Goal: Communication & Community: Answer question/provide support

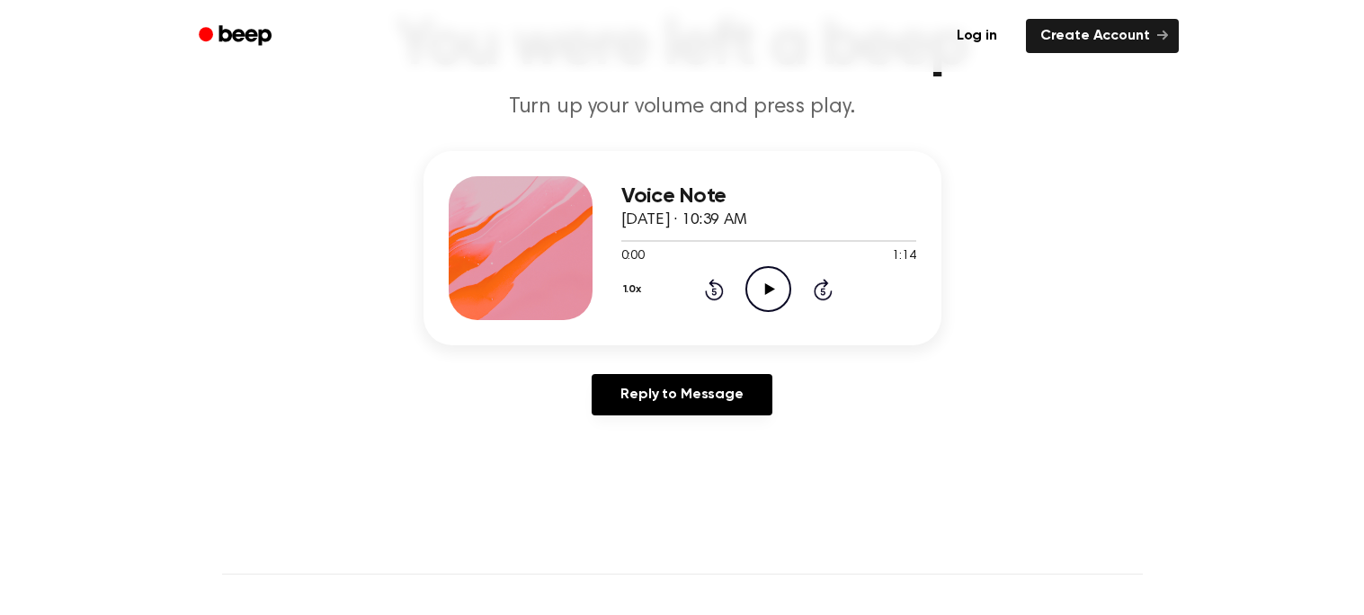
scroll to position [124, 0]
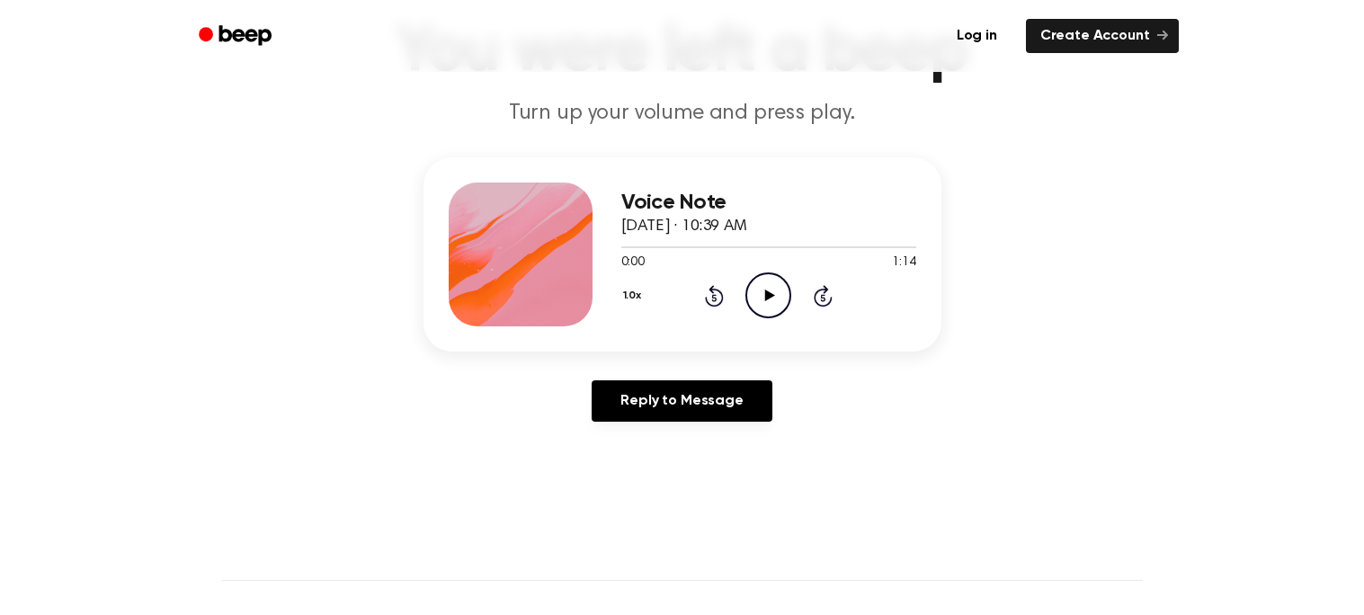
click at [759, 291] on icon "Play Audio" at bounding box center [768, 295] width 46 height 46
click at [761, 298] on icon "Pause Audio" at bounding box center [768, 295] width 46 height 46
click at [762, 313] on icon "Play Audio" at bounding box center [768, 295] width 46 height 46
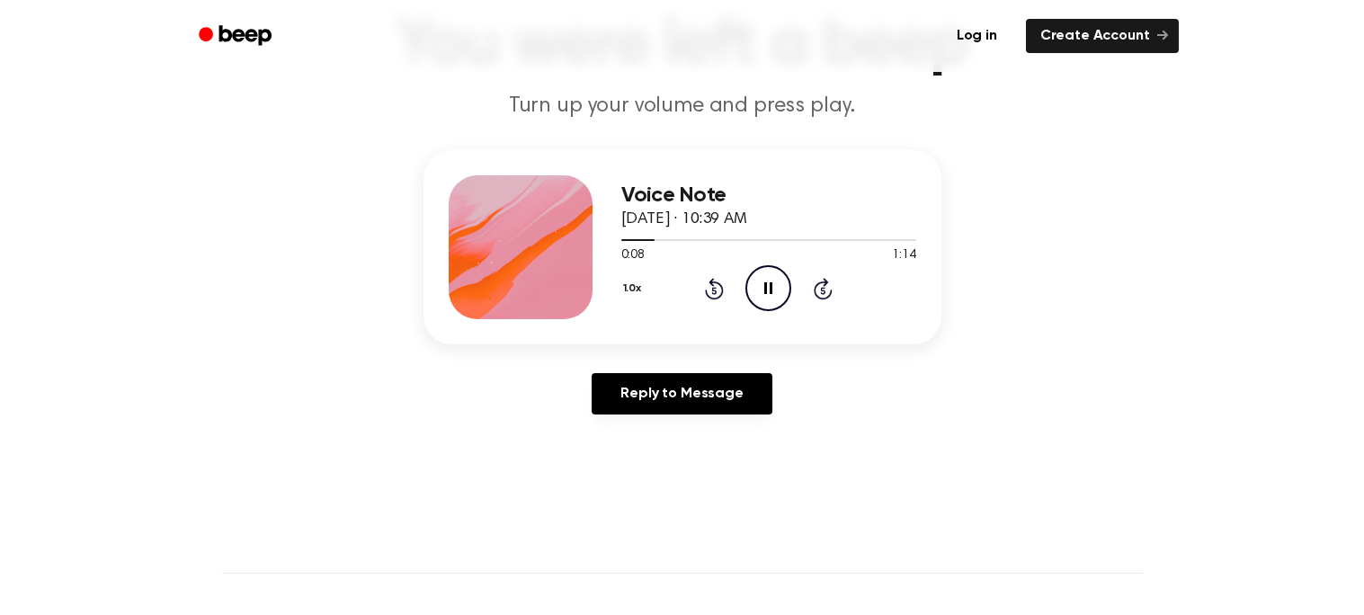
click at [784, 272] on circle at bounding box center [768, 288] width 44 height 44
click at [773, 283] on icon "Play Audio" at bounding box center [768, 288] width 46 height 46
click at [793, 310] on div "Voice Note [DATE] · 10:39 AM 0:13 1:14 Your browser does not support the [objec…" at bounding box center [768, 247] width 295 height 144
click at [763, 284] on icon "Pause Audio" at bounding box center [768, 288] width 46 height 46
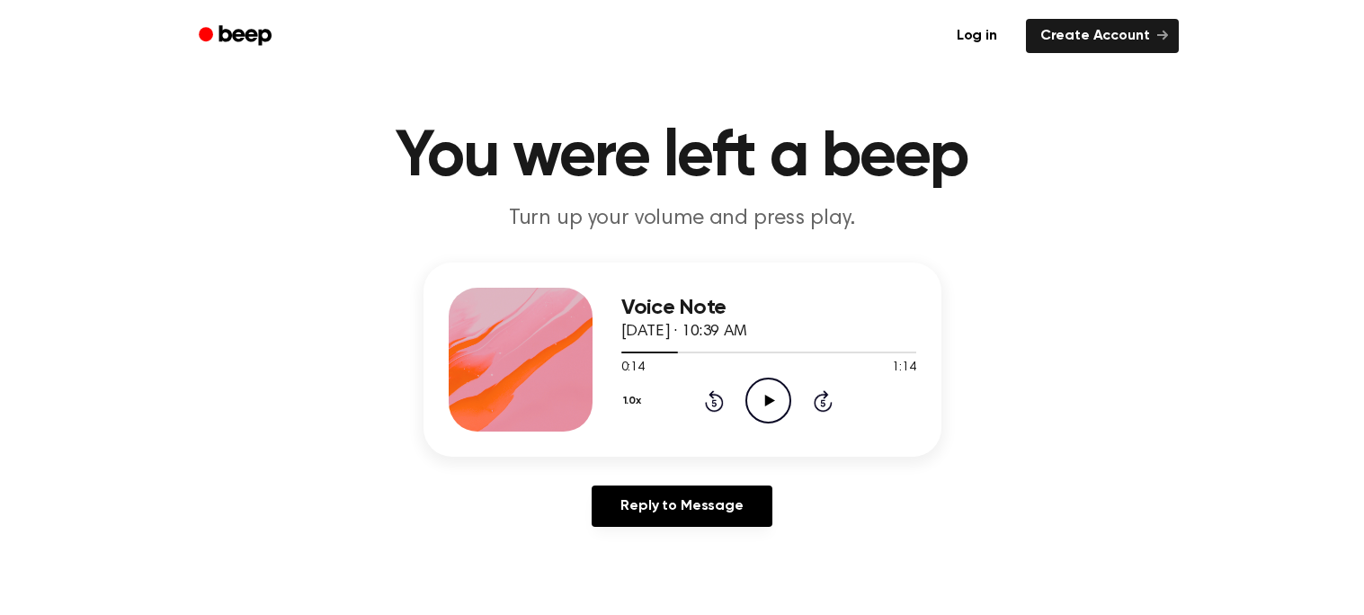
scroll to position [16, 0]
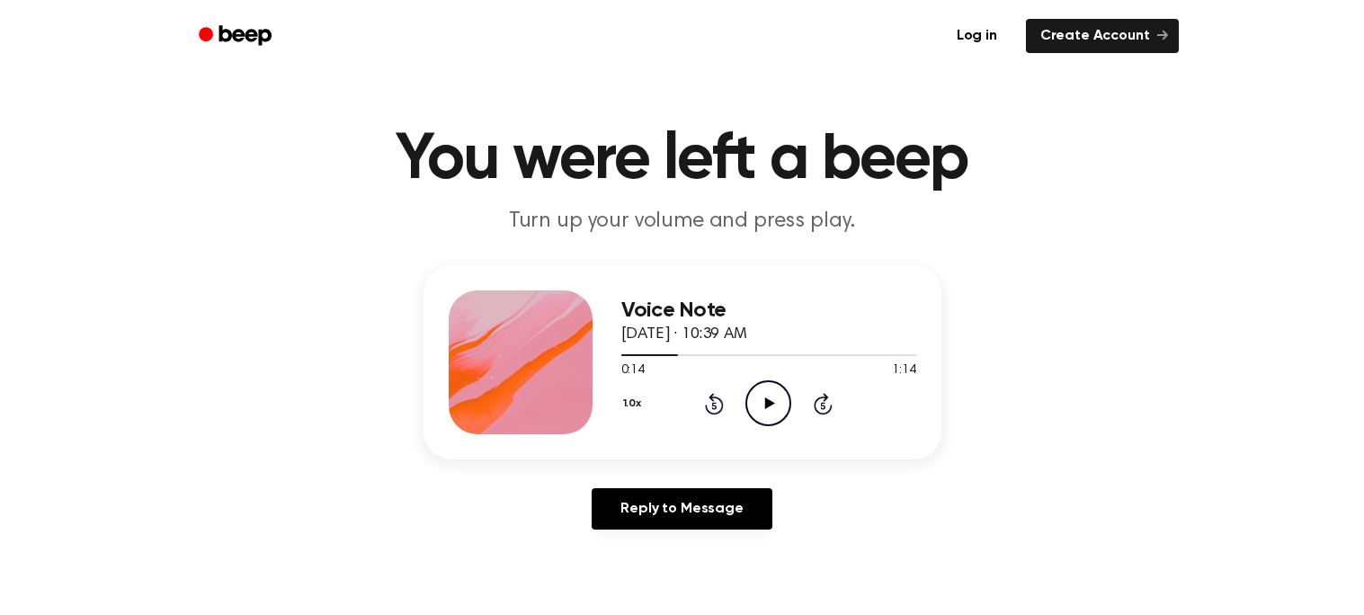
click at [706, 411] on icon "Rewind 5 seconds" at bounding box center [714, 403] width 20 height 23
click at [706, 400] on icon "Rewind 5 seconds" at bounding box center [714, 403] width 20 height 23
click at [708, 396] on icon "Rewind 5 seconds" at bounding box center [714, 403] width 20 height 23
click at [779, 405] on icon "Play Audio" at bounding box center [768, 403] width 46 height 46
click at [768, 430] on div "Voice Note [DATE] · 10:39 AM 0:00 1:14 Your browser does not support the [objec…" at bounding box center [768, 362] width 295 height 144
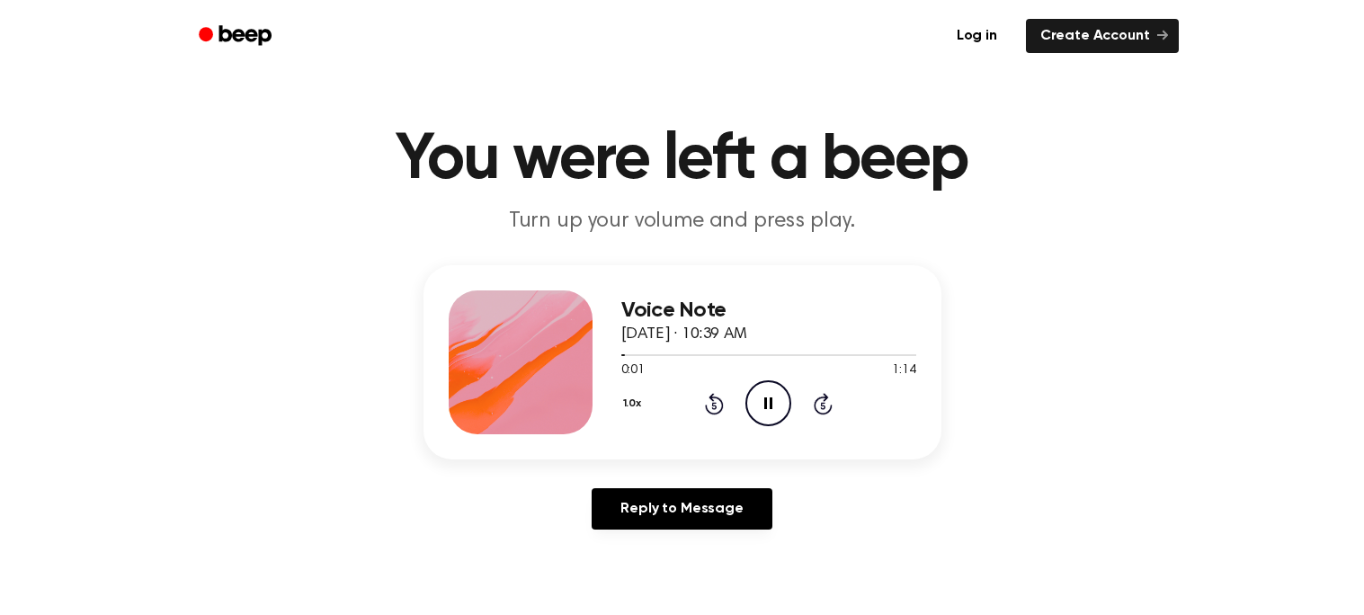
click at [778, 421] on circle at bounding box center [768, 403] width 44 height 44
click at [683, 398] on div "1.0x Rewind 5 seconds Play Audio Skip 5 seconds" at bounding box center [768, 403] width 295 height 46
click at [780, 357] on div at bounding box center [768, 354] width 295 height 14
click at [709, 411] on icon at bounding box center [714, 404] width 19 height 22
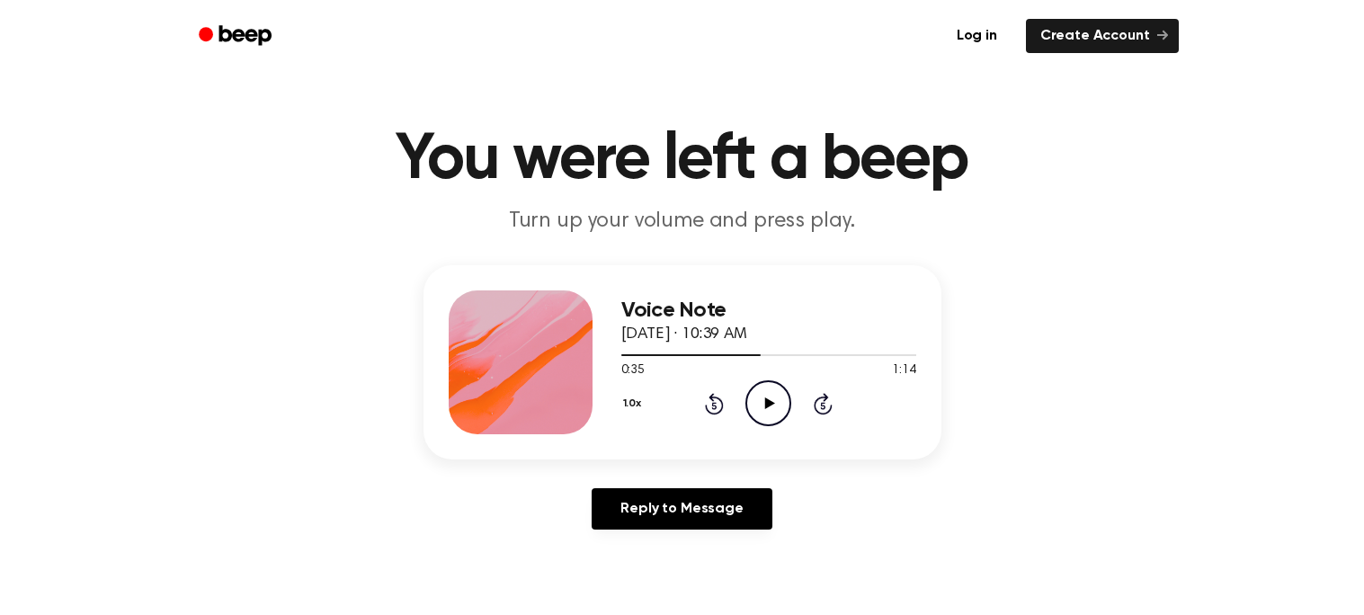
click at [725, 398] on div "1.0x Rewind 5 seconds Play Audio Skip 5 seconds" at bounding box center [768, 403] width 295 height 46
click at [712, 405] on icon at bounding box center [714, 405] width 4 height 7
click at [718, 414] on div "1.0x Rewind 5 seconds Play Audio Skip 5 seconds" at bounding box center [768, 403] width 295 height 46
click at [711, 410] on icon "Rewind 5 seconds" at bounding box center [714, 403] width 20 height 23
click at [723, 401] on icon at bounding box center [714, 404] width 19 height 22
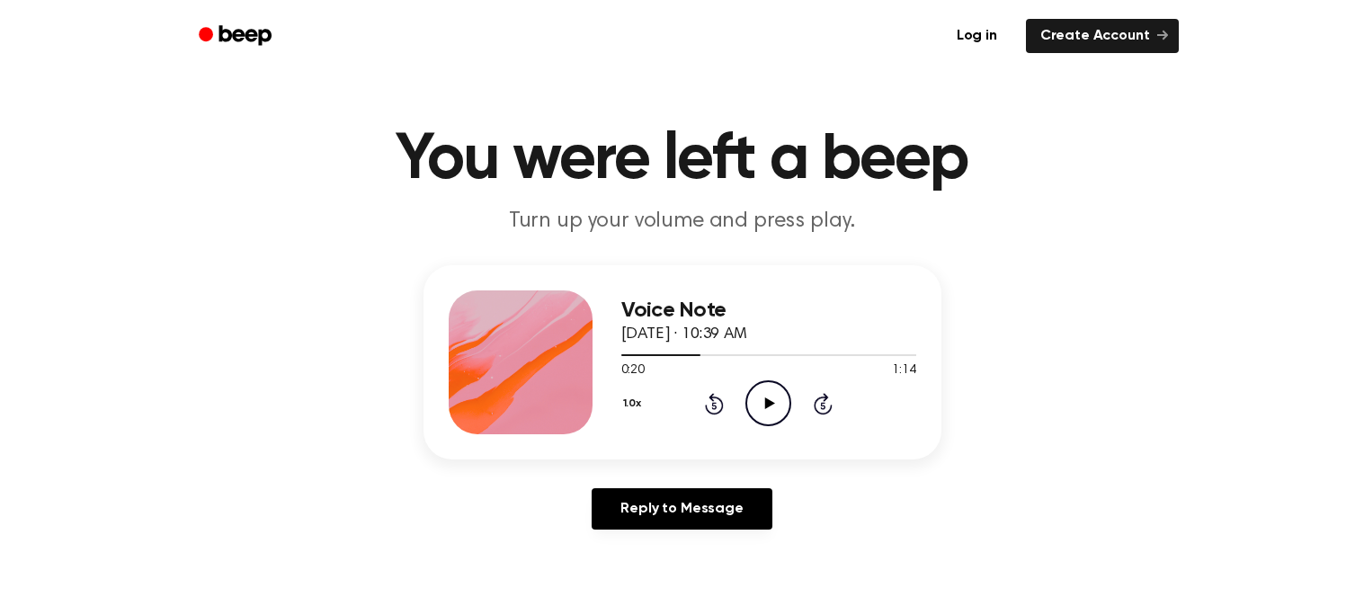
click at [721, 396] on icon "Rewind 5 seconds" at bounding box center [714, 403] width 20 height 23
click at [709, 411] on icon at bounding box center [714, 404] width 19 height 22
click at [716, 411] on icon at bounding box center [714, 404] width 19 height 22
click at [714, 404] on icon at bounding box center [714, 405] width 4 height 7
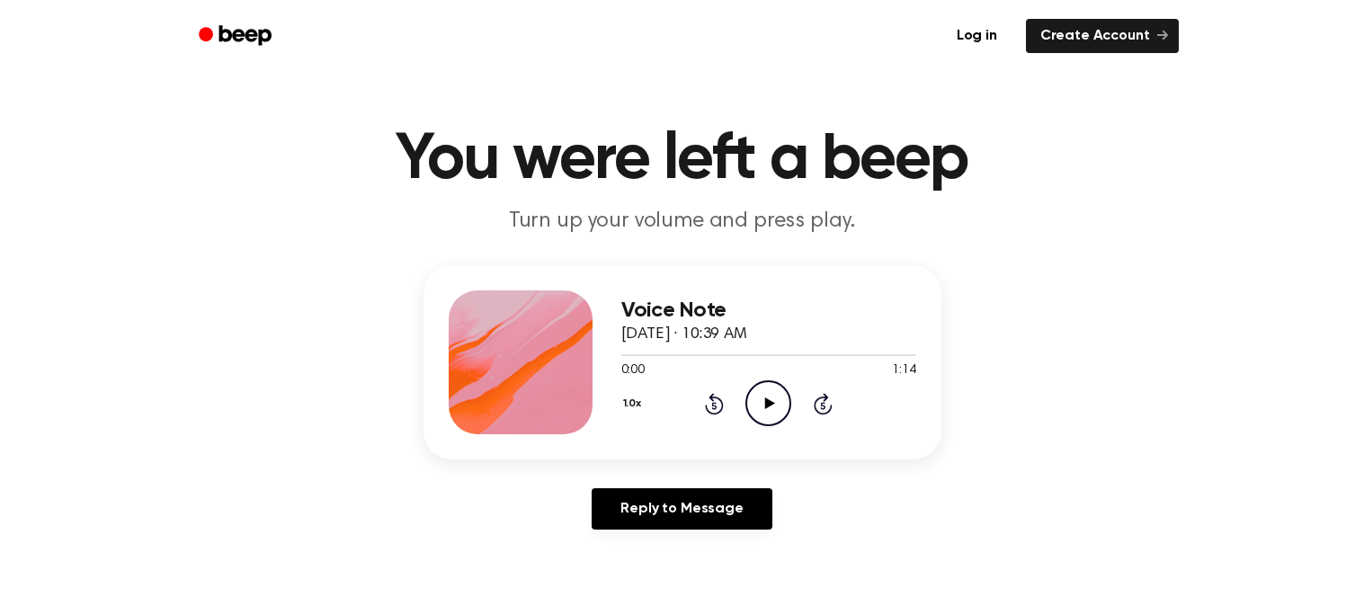
click at [721, 414] on div "1.0x Rewind 5 seconds Play Audio Skip 5 seconds" at bounding box center [768, 403] width 295 height 46
click at [760, 405] on icon "Play Audio" at bounding box center [768, 403] width 46 height 46
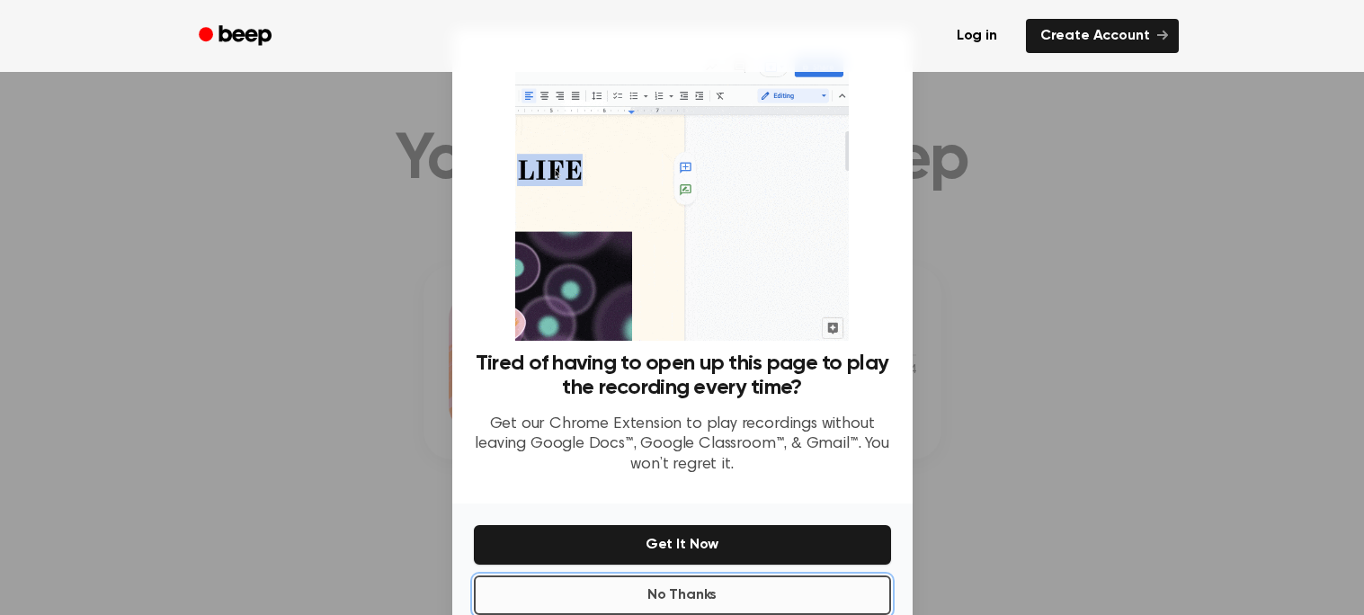
click at [732, 591] on button "No Thanks" at bounding box center [682, 595] width 417 height 40
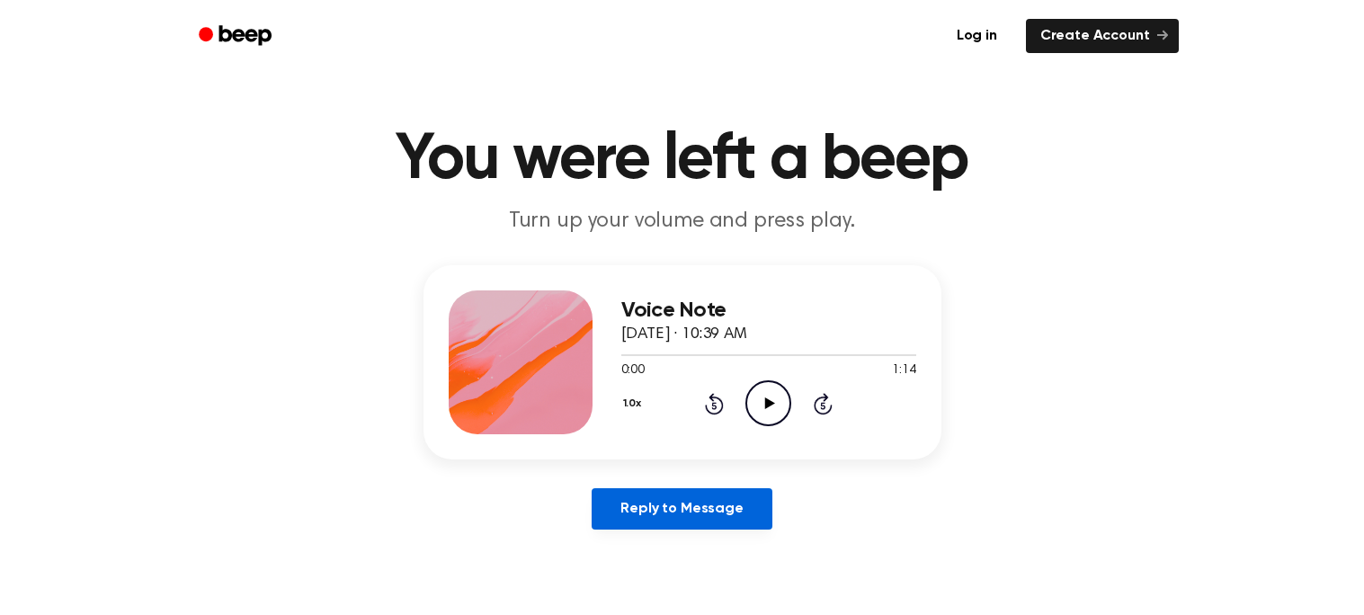
click at [674, 519] on link "Reply to Message" at bounding box center [682, 508] width 180 height 41
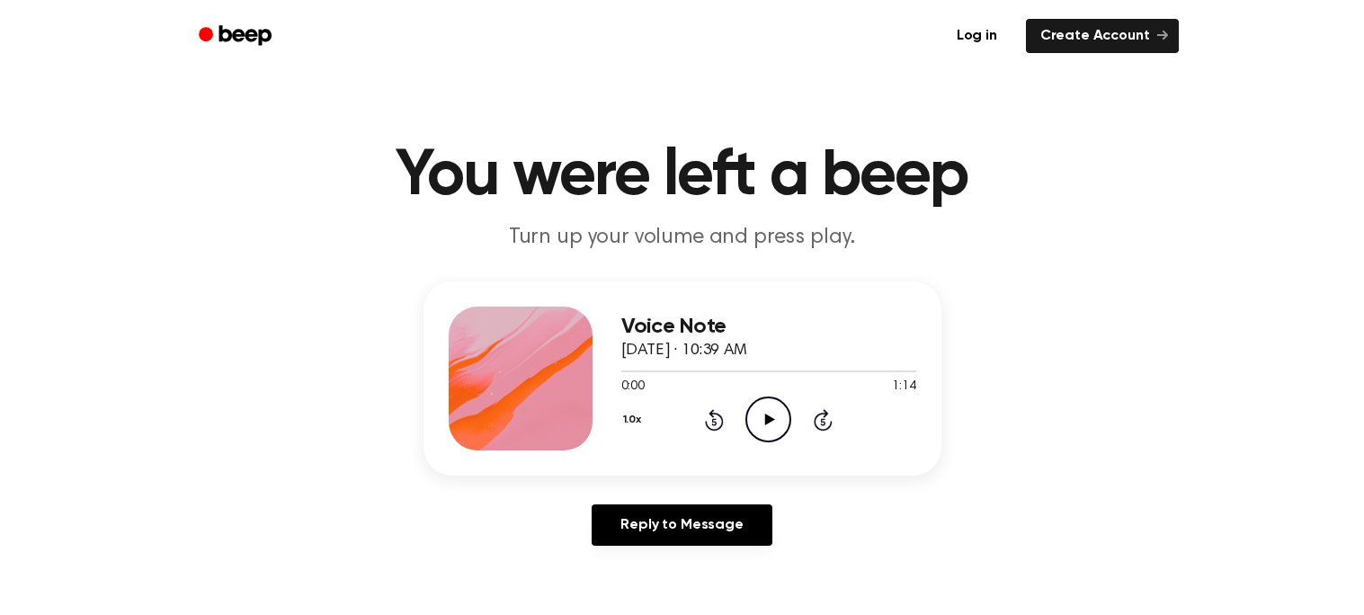
scroll to position [16, 0]
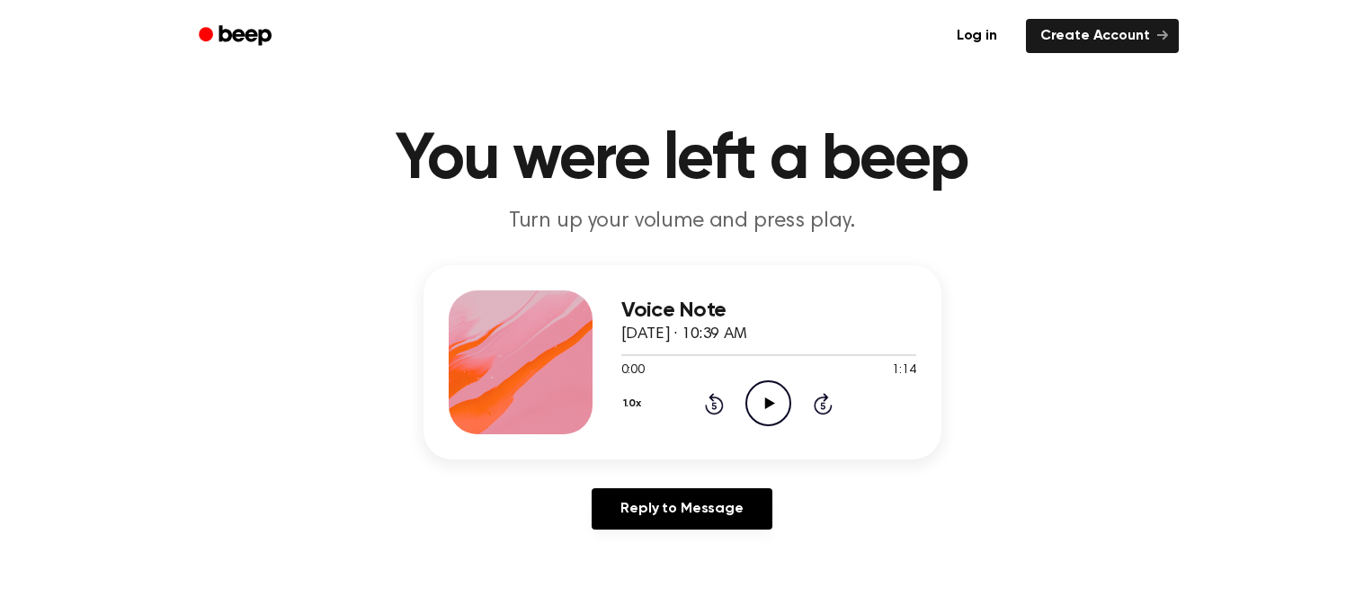
click at [772, 391] on icon "Play Audio" at bounding box center [768, 403] width 46 height 46
click at [754, 382] on icon "Pause Audio" at bounding box center [768, 403] width 46 height 46
click at [745, 396] on icon "Play Audio" at bounding box center [768, 403] width 46 height 46
click at [777, 405] on icon "Pause Audio" at bounding box center [768, 403] width 46 height 46
click at [779, 405] on icon "Play Audio" at bounding box center [768, 403] width 46 height 46
